Goal: Ask a question

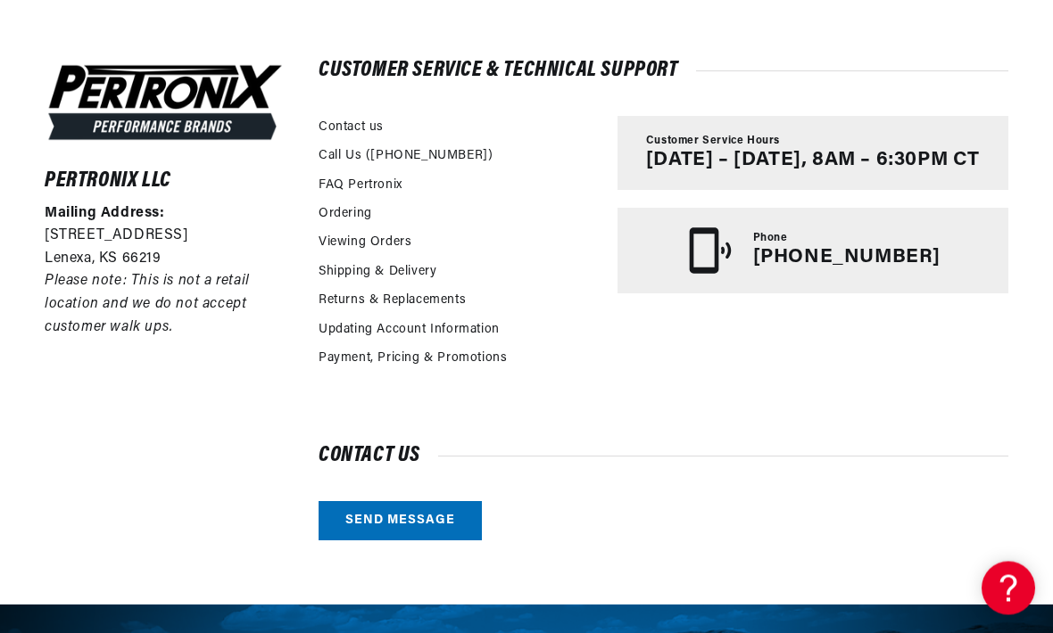
scroll to position [384, 0]
click at [361, 514] on link "Send message" at bounding box center [399, 521] width 163 height 40
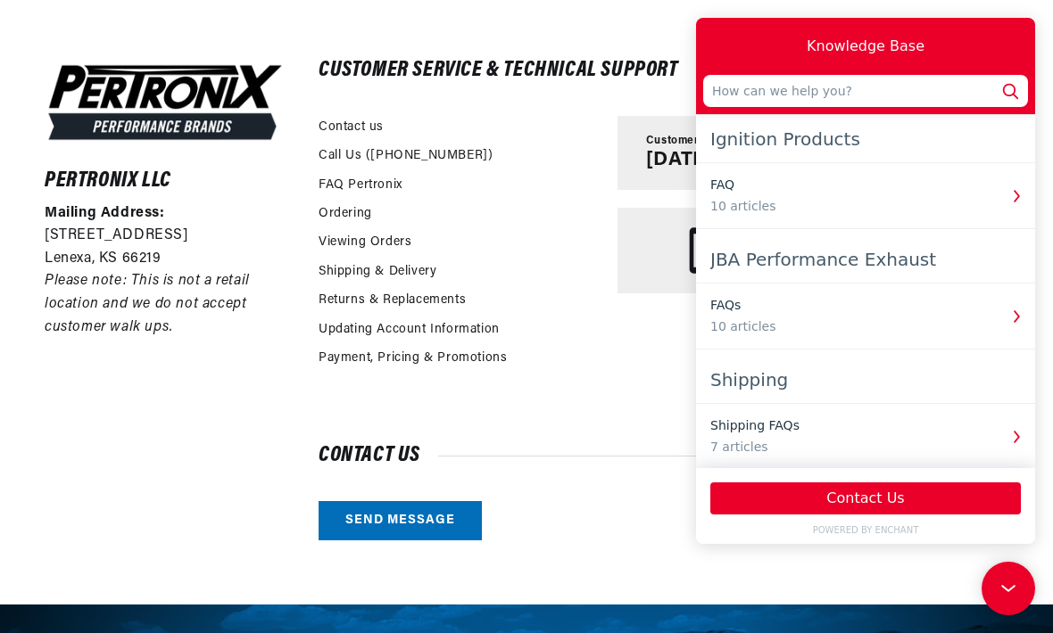
scroll to position [0, 541]
click at [877, 100] on input "text" at bounding box center [865, 91] width 325 height 32
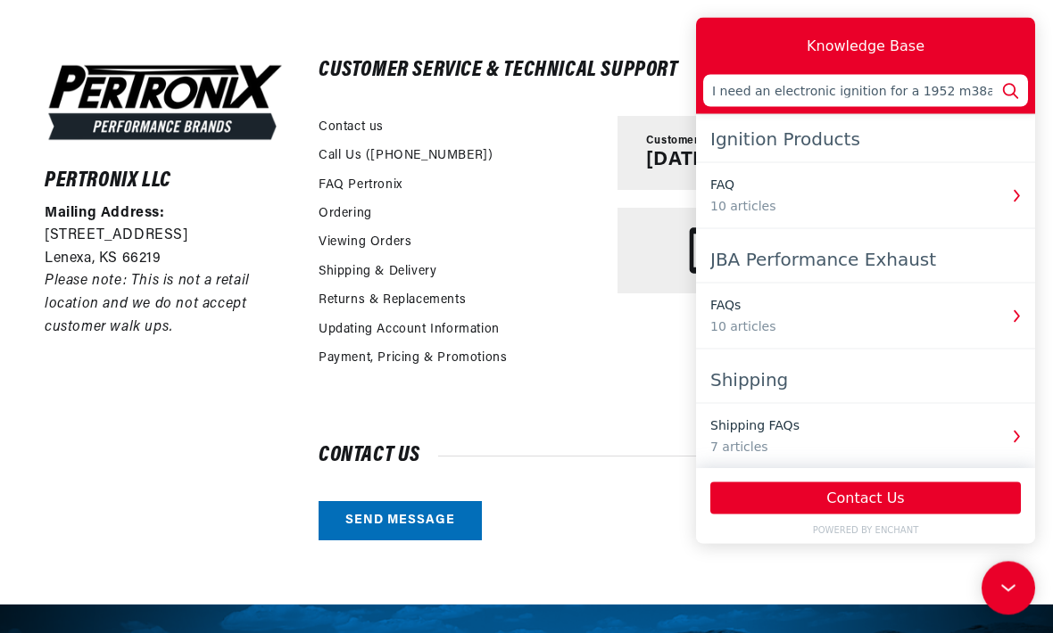
scroll to position [0, 0]
click at [1019, 104] on input "I need an electronic ignition for a 1952 m38aA jeep with an auto lite distribut…" at bounding box center [865, 90] width 325 height 32
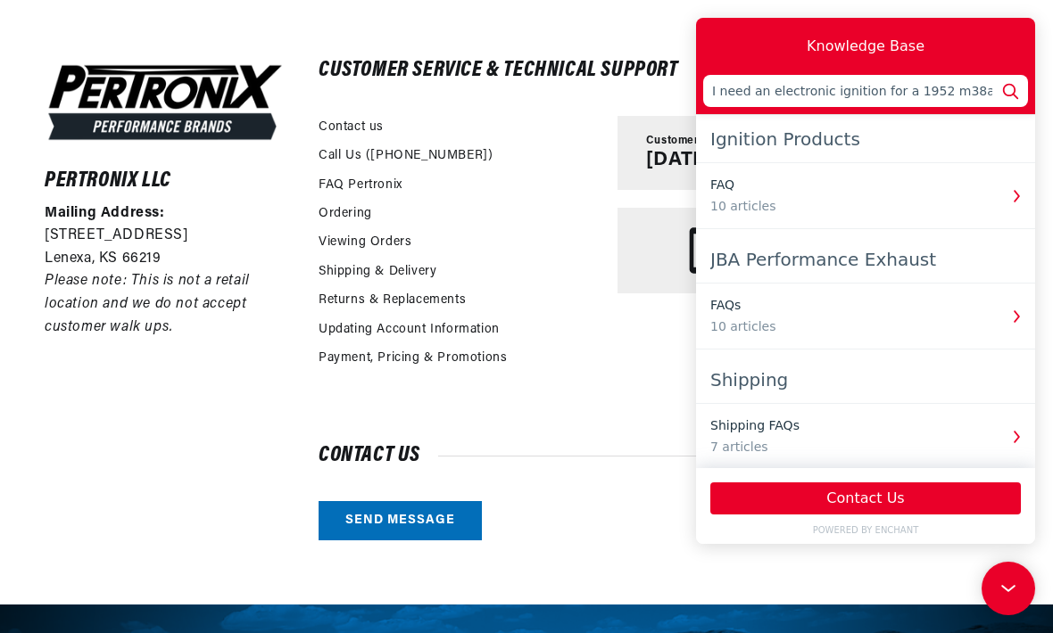
type input "I need an electronic ignition for a 1952 m38aA jeep with an auto lite distribut…"
click at [887, 515] on button "Contact Us" at bounding box center [865, 499] width 310 height 32
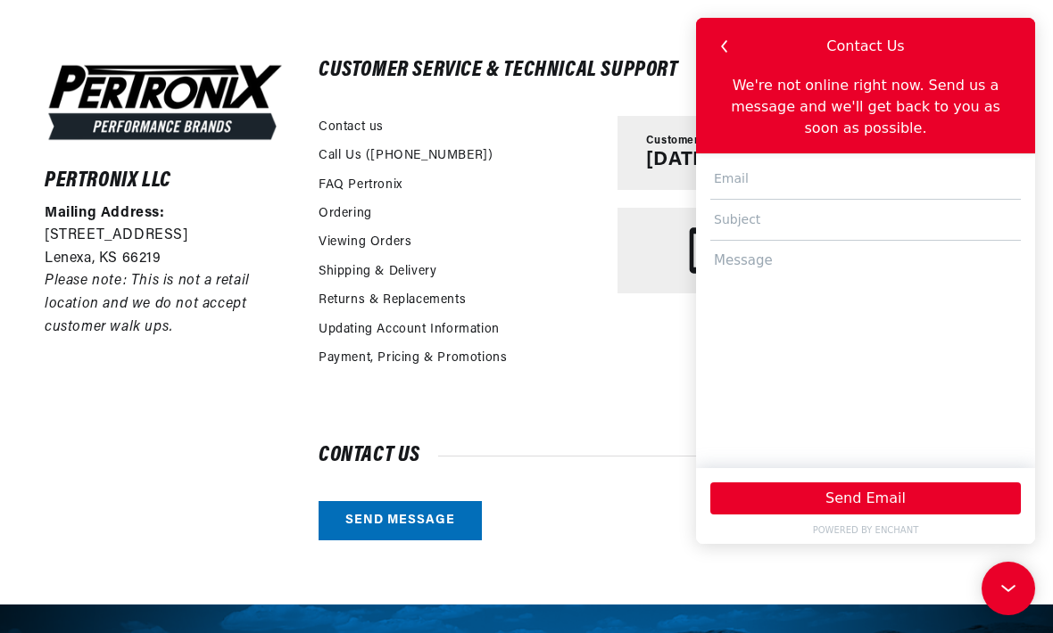
scroll to position [0, 0]
click at [807, 179] on input "text" at bounding box center [865, 179] width 310 height 41
type input "defler63@gmail.com"
click at [812, 233] on input "text" at bounding box center [865, 220] width 310 height 41
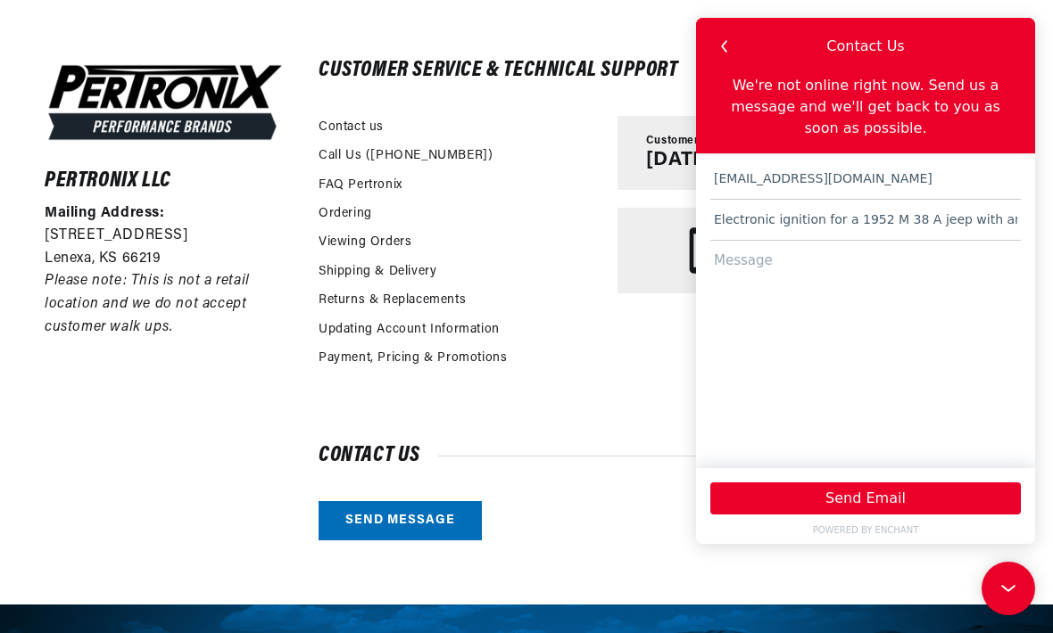
scroll to position [0, 0]
type input "Electronic ignition for a 1952 M 38 A jeep with an auto lite distributor no. 16…"
click at [898, 515] on button "Send Email" at bounding box center [865, 499] width 310 height 32
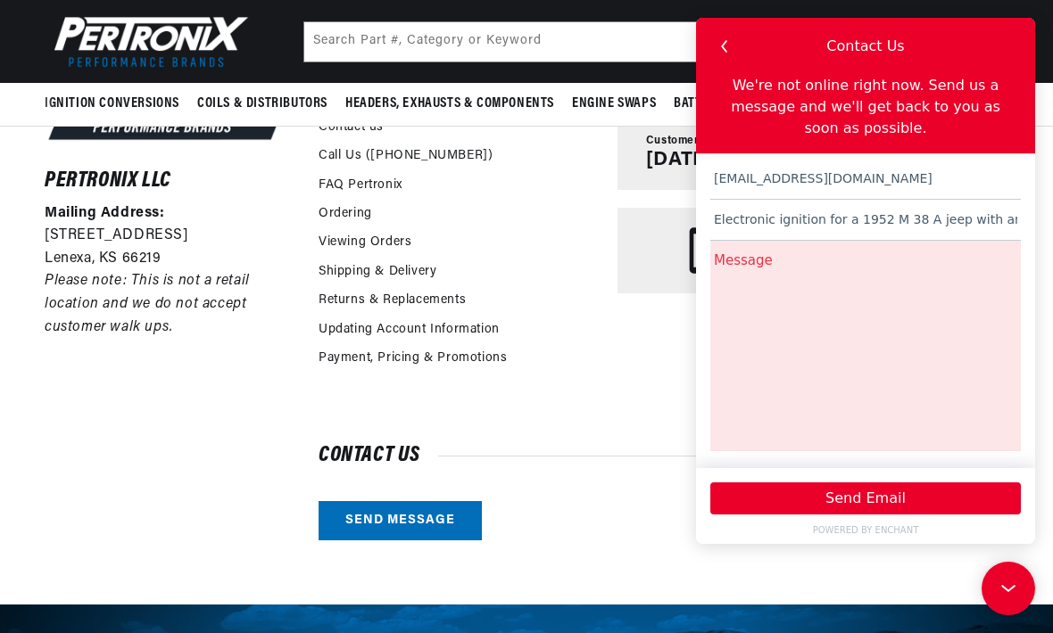
scroll to position [384, 0]
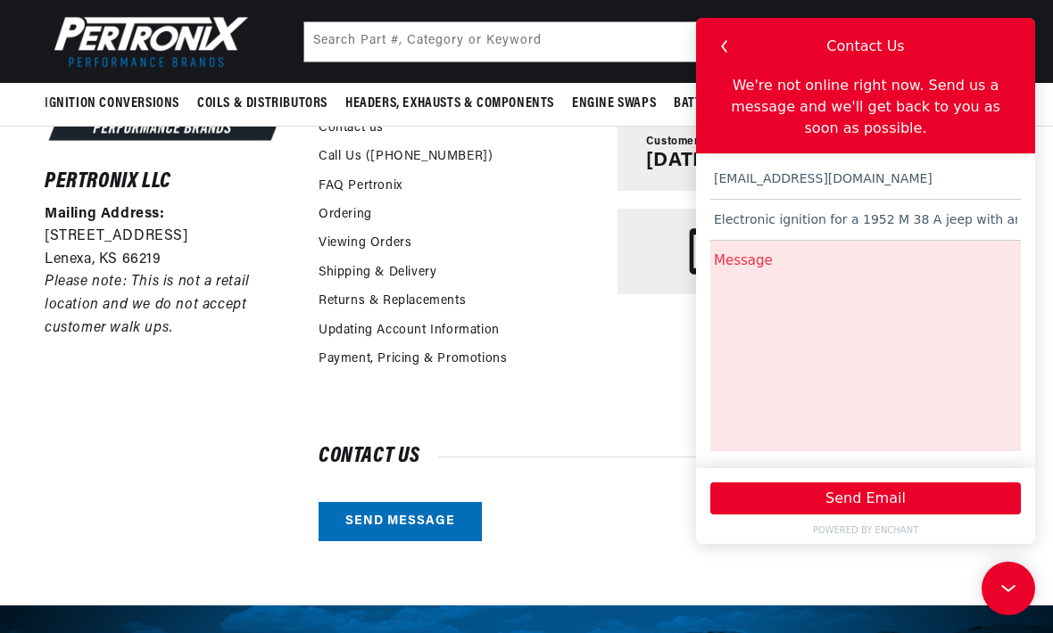
click at [905, 515] on button "Send Email" at bounding box center [865, 499] width 310 height 32
click at [1021, 597] on icon at bounding box center [1008, 589] width 27 height 134
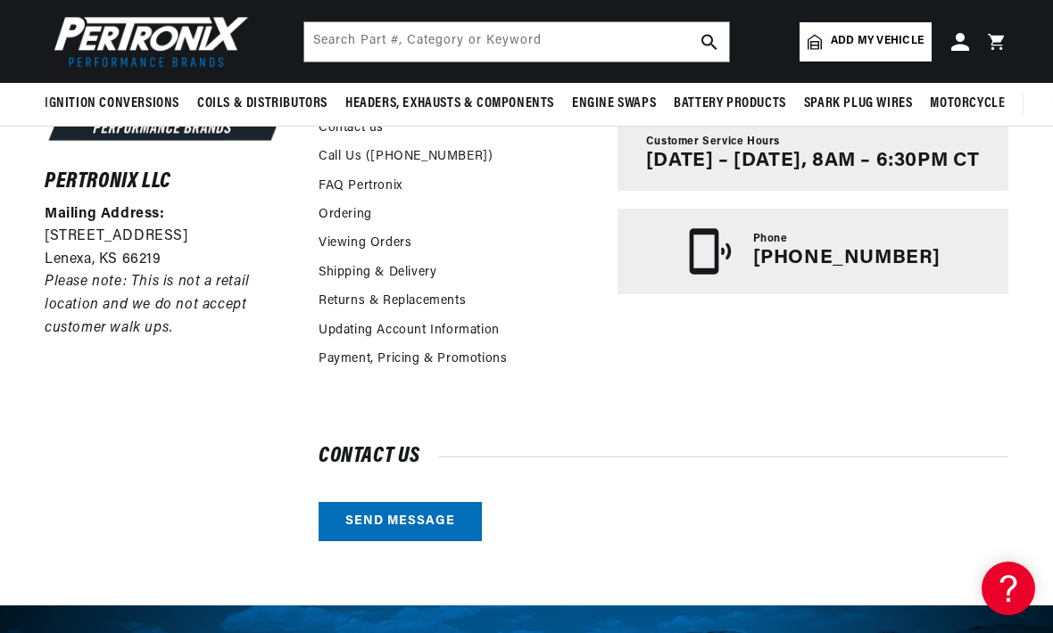
click at [1014, 596] on icon at bounding box center [1008, 589] width 27 height 134
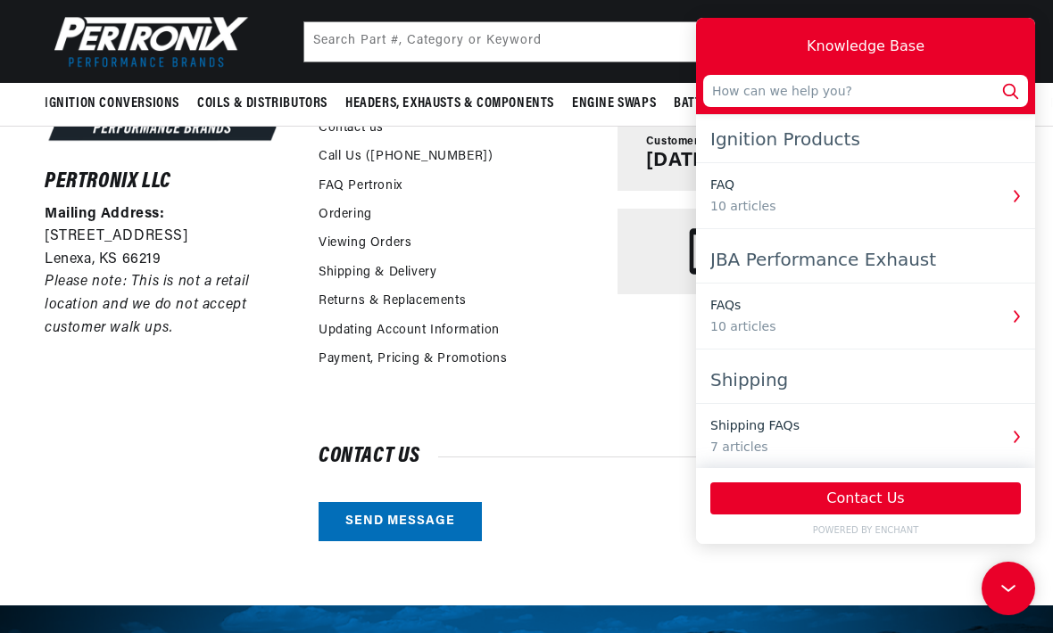
click at [1021, 601] on icon at bounding box center [1008, 589] width 27 height 134
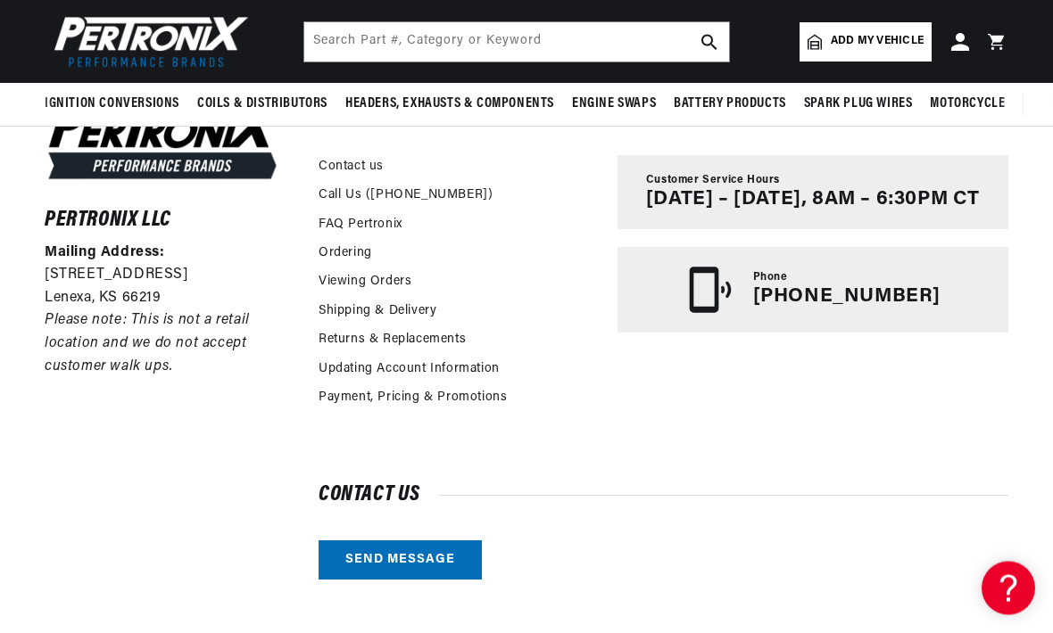
click at [617, 618] on div "Pertronix LLC Mailing Address: 10955 Mill Creek Road Lenexa, KS 66219 Please no…" at bounding box center [526, 341] width 1053 height 608
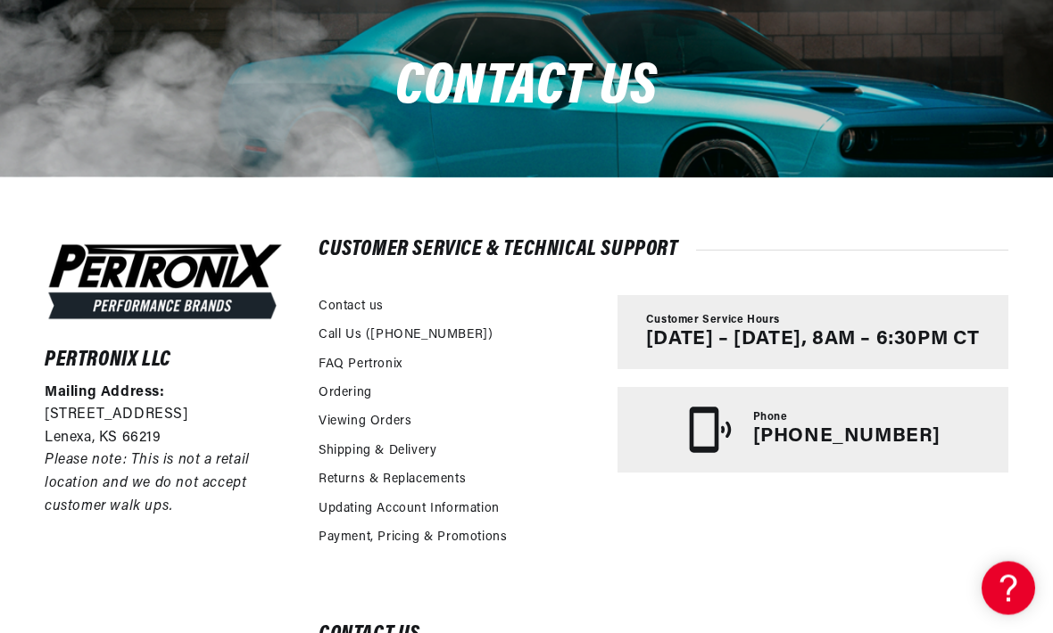
scroll to position [205, 0]
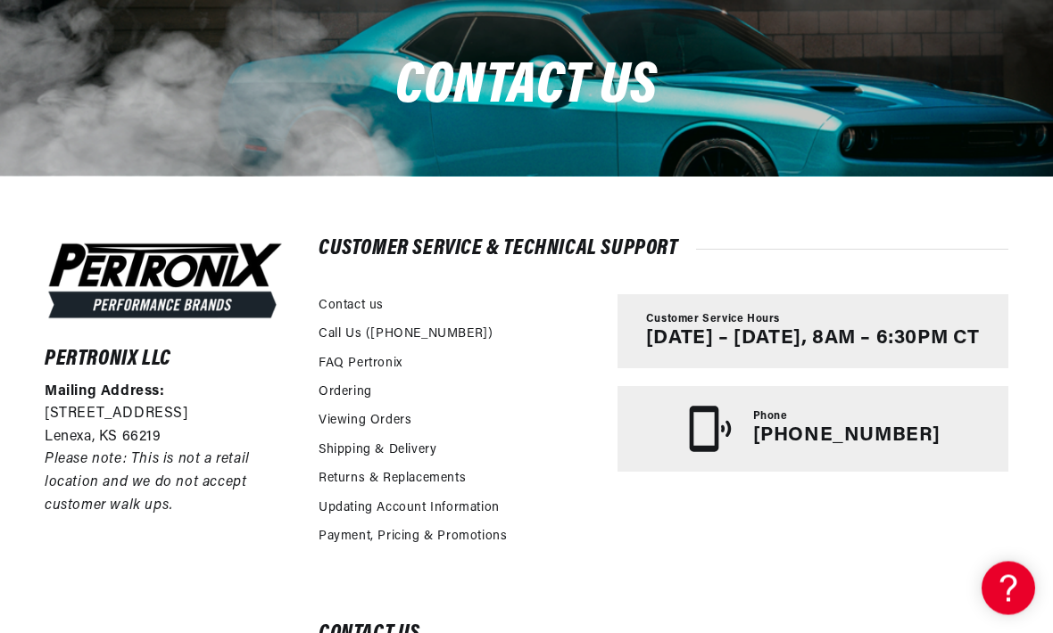
click at [924, 575] on div "Customer Service & Technical Support Contact us Call Us (913-808-2376) FAQ Pert…" at bounding box center [663, 480] width 690 height 479
click at [378, 302] on link "Contact us" at bounding box center [350, 306] width 65 height 20
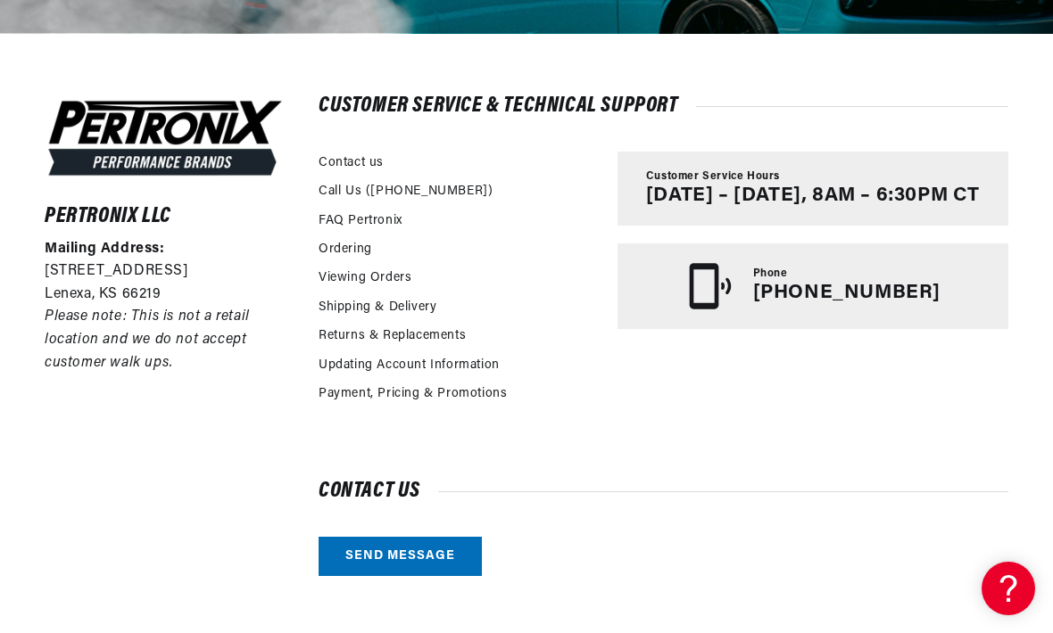
scroll to position [0, 541]
click at [431, 556] on link "Send message" at bounding box center [399, 557] width 163 height 40
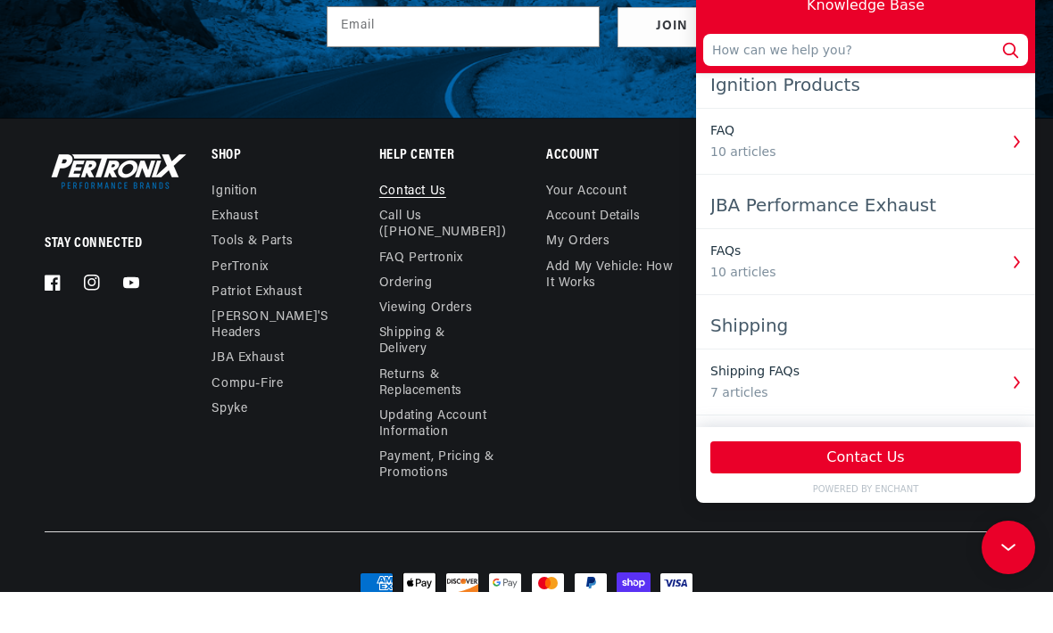
scroll to position [1055, 0]
